Goal: Check status: Check status

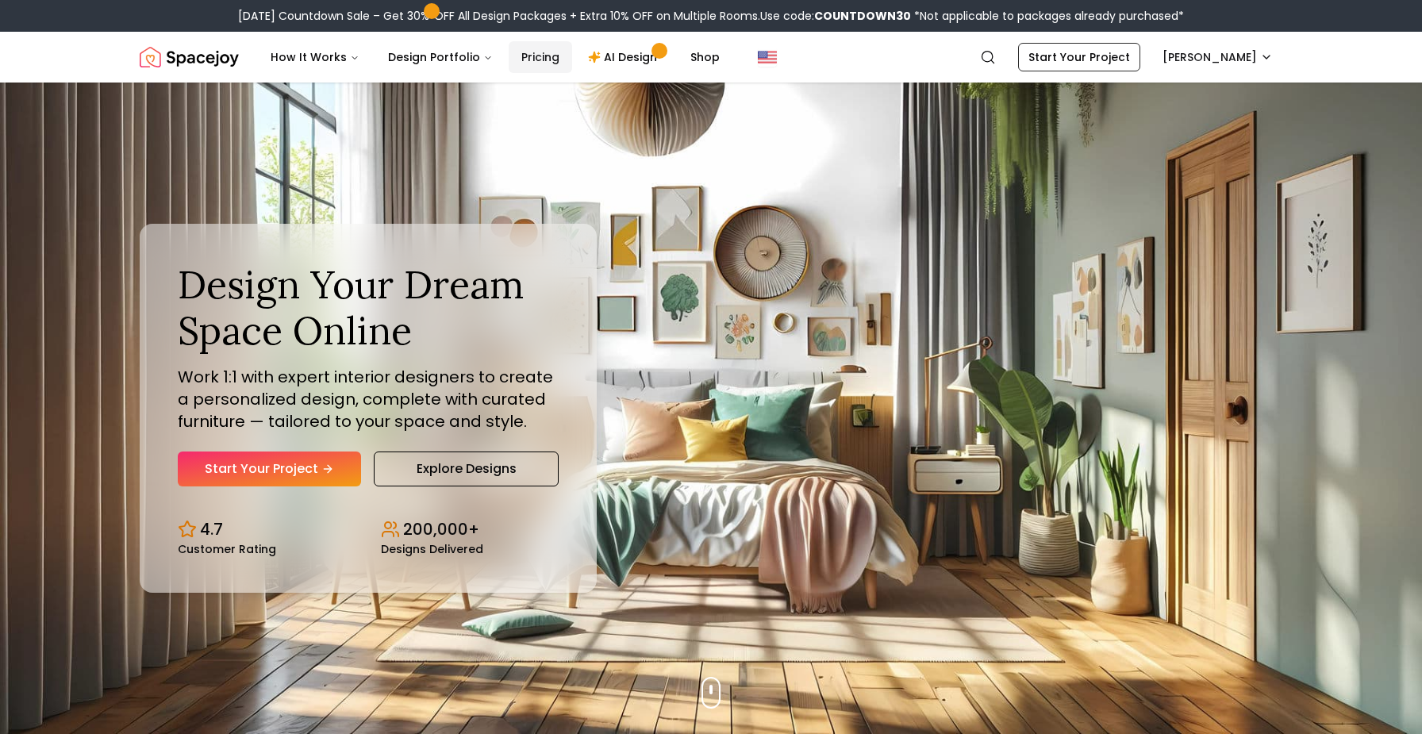
click at [527, 52] on link "Pricing" at bounding box center [540, 57] width 63 height 32
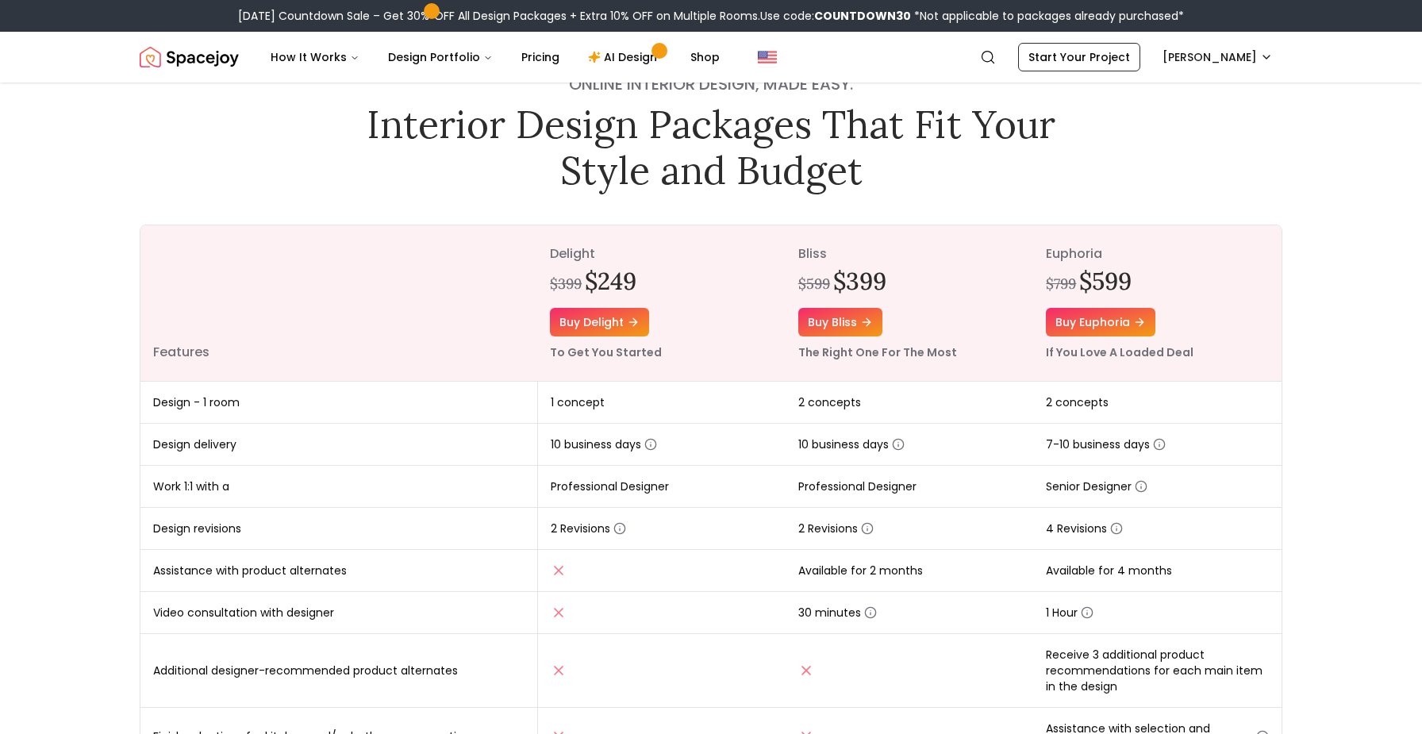
scroll to position [57, 0]
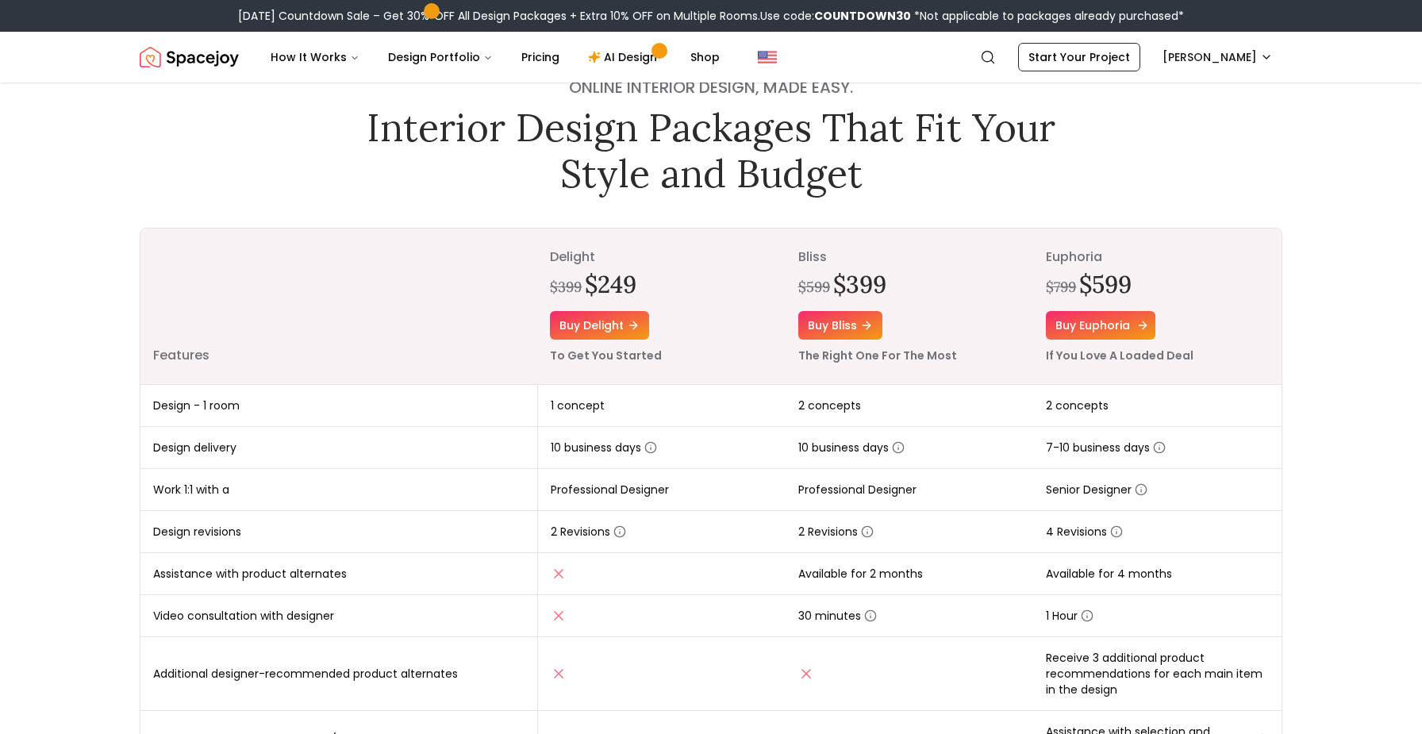
click at [1093, 322] on link "Buy euphoria" at bounding box center [1101, 325] width 110 height 29
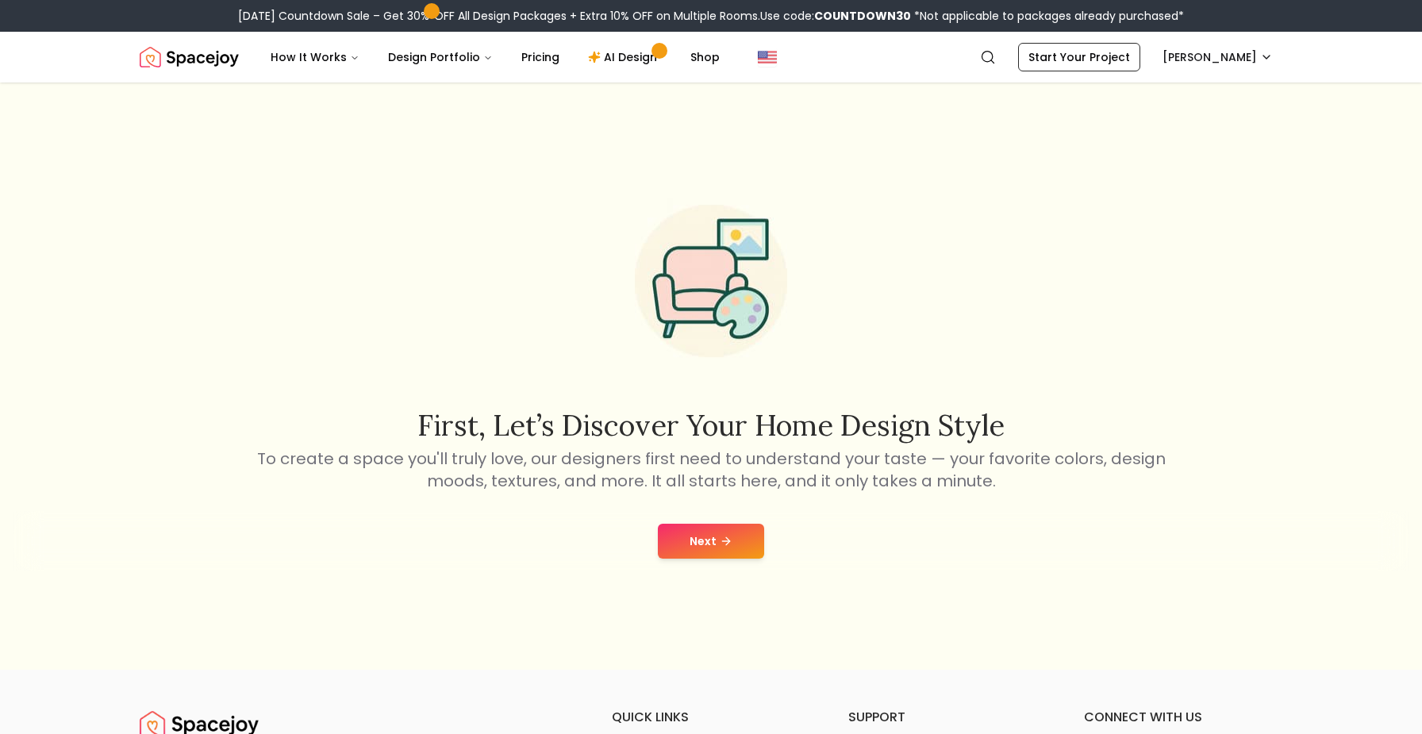
click at [310, 15] on div "[DATE] Countdown Sale – Get 30% OFF All Design Packages + Extra 10% OFF on Mult…" at bounding box center [711, 16] width 946 height 16
click at [88, 44] on header "Spacejoy Search CA How It Works Design Portfolio Pricing AI Design Shop Search …" at bounding box center [711, 57] width 1422 height 51
click at [721, 544] on icon at bounding box center [726, 541] width 13 height 13
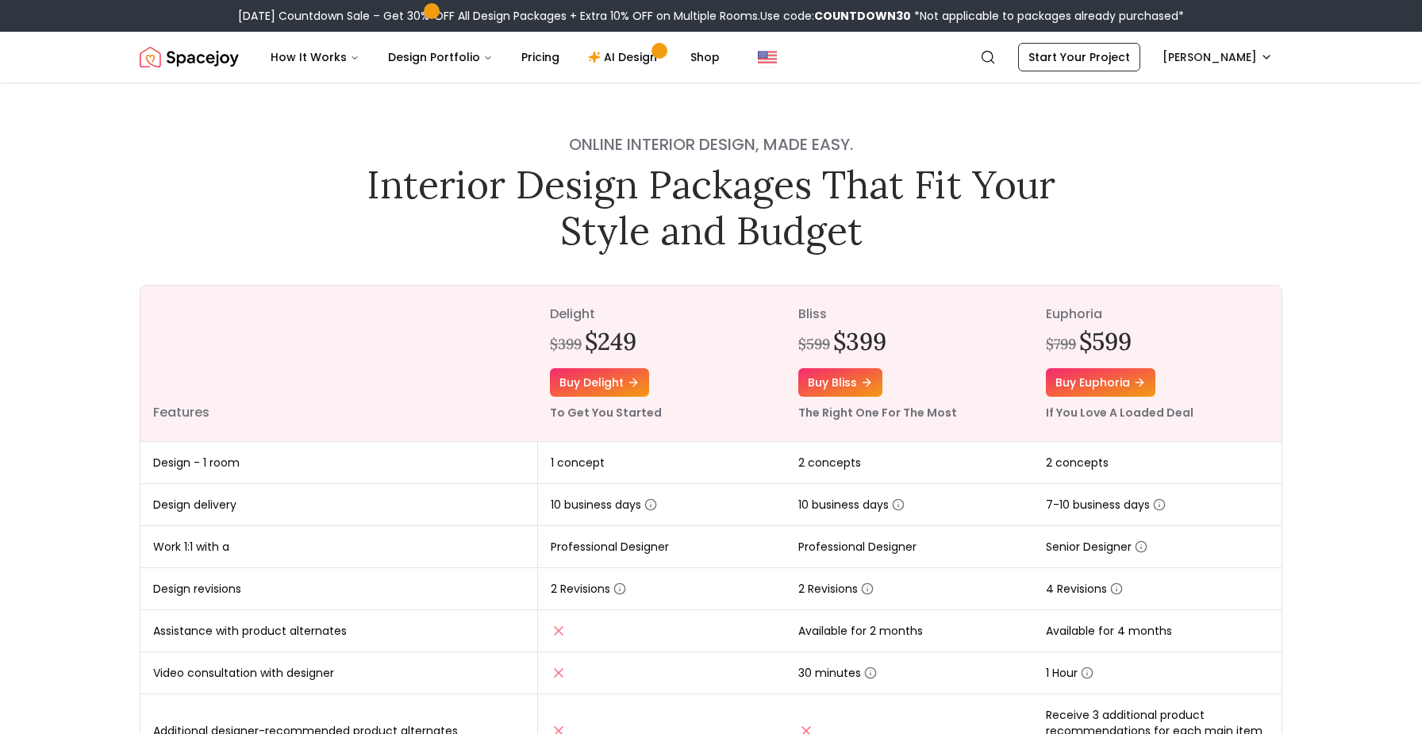
scroll to position [57, 0]
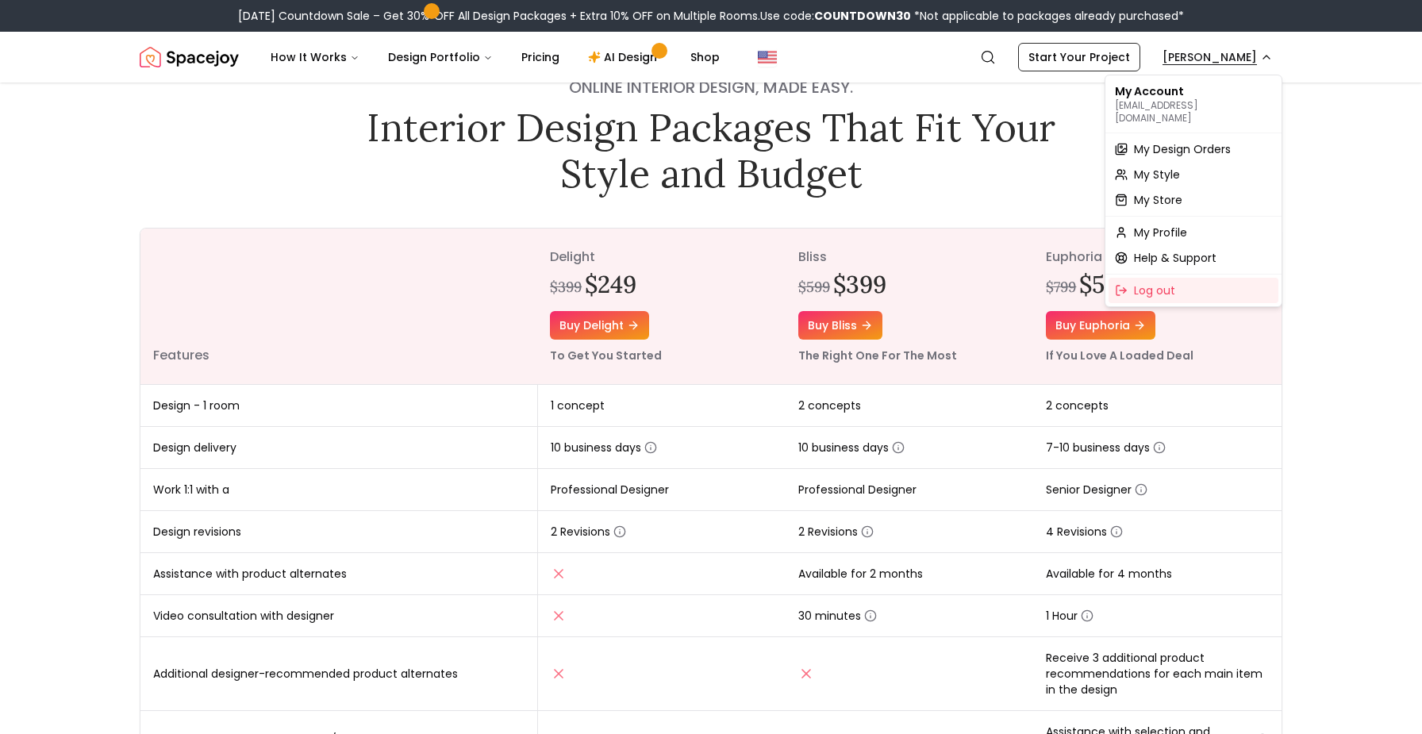
click at [1188, 141] on span "My Design Orders" at bounding box center [1182, 149] width 97 height 16
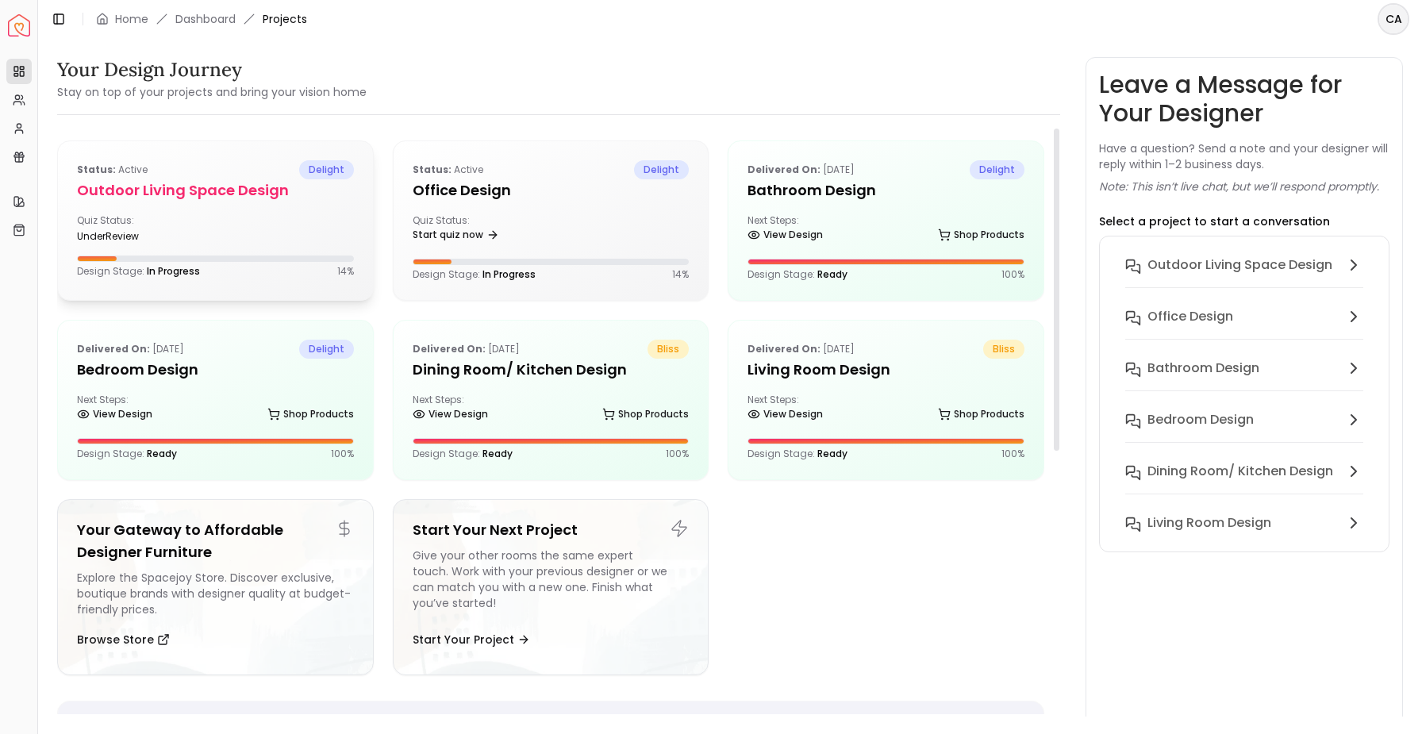
click at [275, 225] on div "Quiz Status: underReview" at bounding box center [215, 228] width 277 height 29
